Goal: Task Accomplishment & Management: Manage account settings

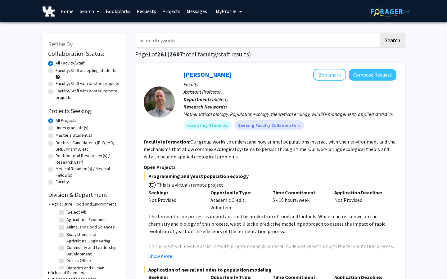
click at [219, 13] on span "My Profile" at bounding box center [226, 11] width 21 height 6
click at [244, 49] on div "[PERSON_NAME] View Profile Account Settings Log Out" at bounding box center [248, 43] width 68 height 42
click at [242, 39] on span "View Profile" at bounding box center [255, 35] width 38 height 7
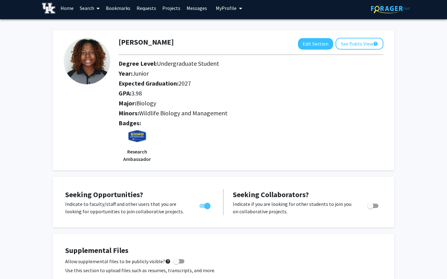
scroll to position [2, 0]
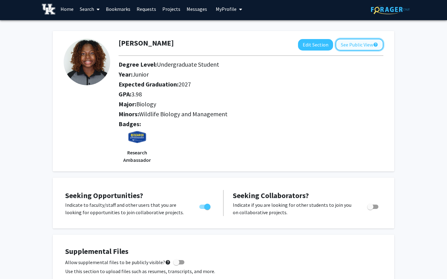
click at [343, 48] on button "See Public View help" at bounding box center [360, 45] width 48 height 12
